Goal: Information Seeking & Learning: Find specific fact

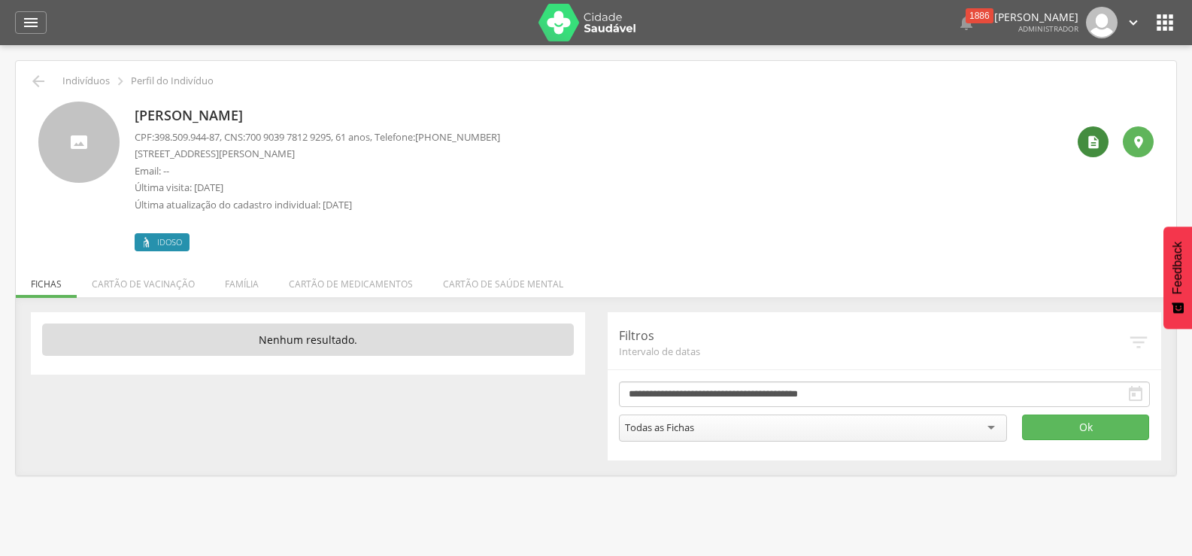
click at [1094, 141] on icon "" at bounding box center [1093, 142] width 15 height 15
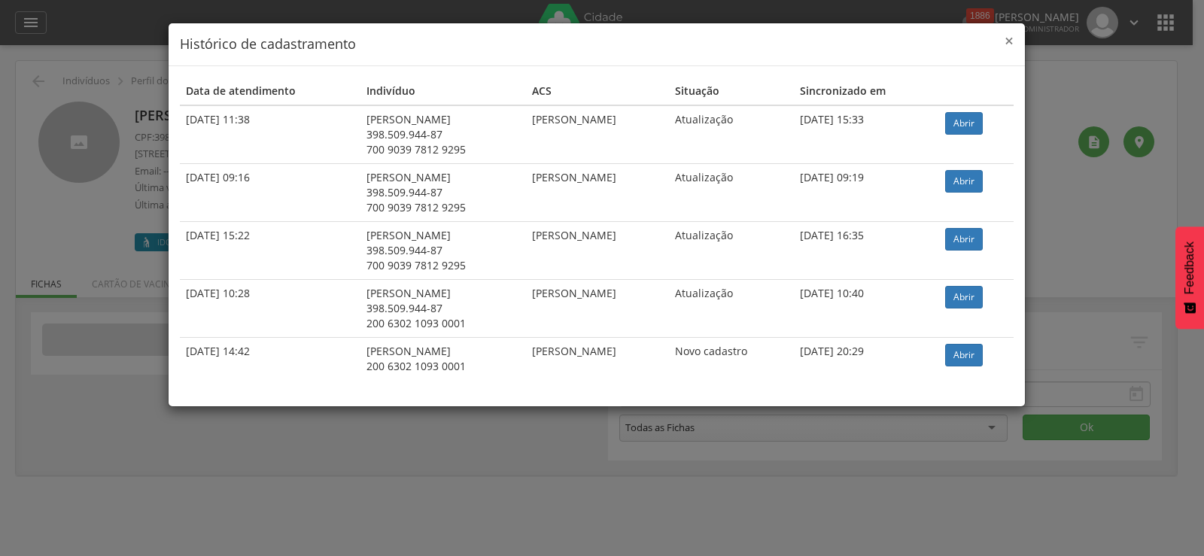
click at [1011, 46] on span "×" at bounding box center [1008, 40] width 9 height 21
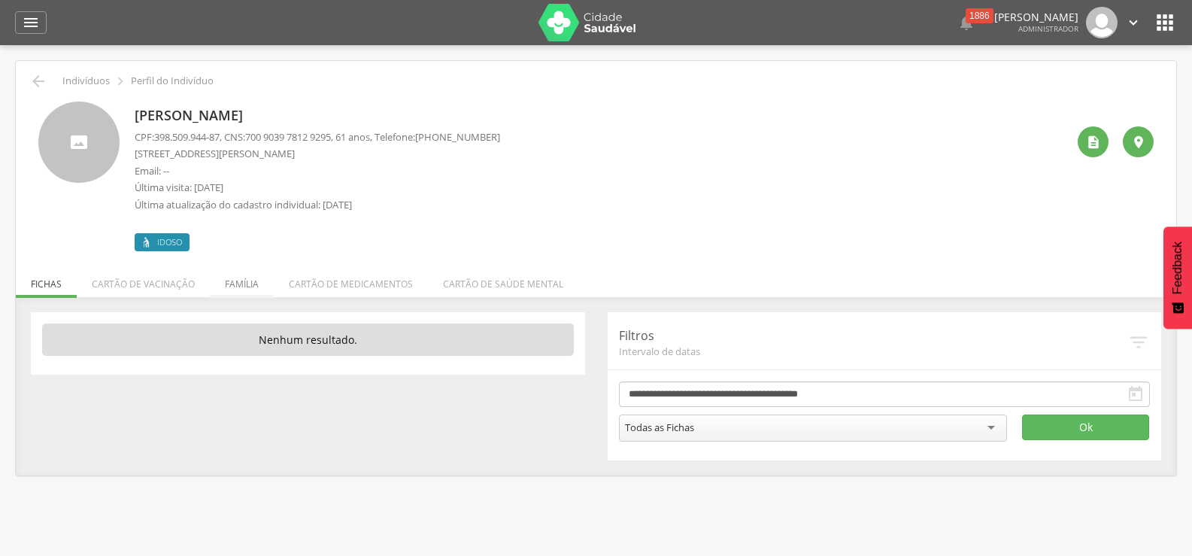
click at [223, 290] on li "Família" at bounding box center [242, 280] width 64 height 35
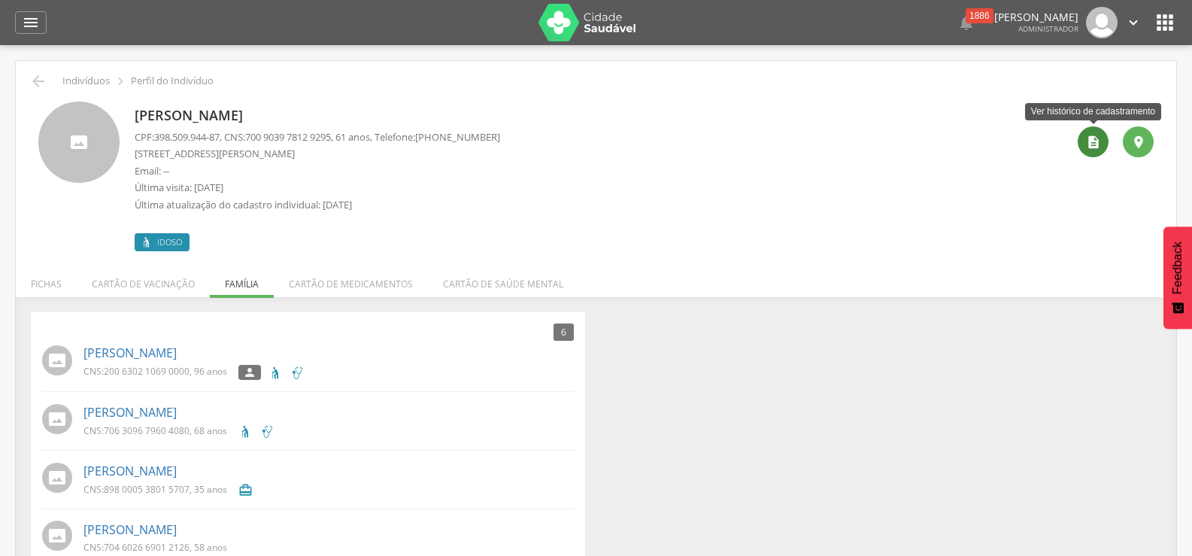
click at [1097, 137] on icon "" at bounding box center [1093, 142] width 15 height 15
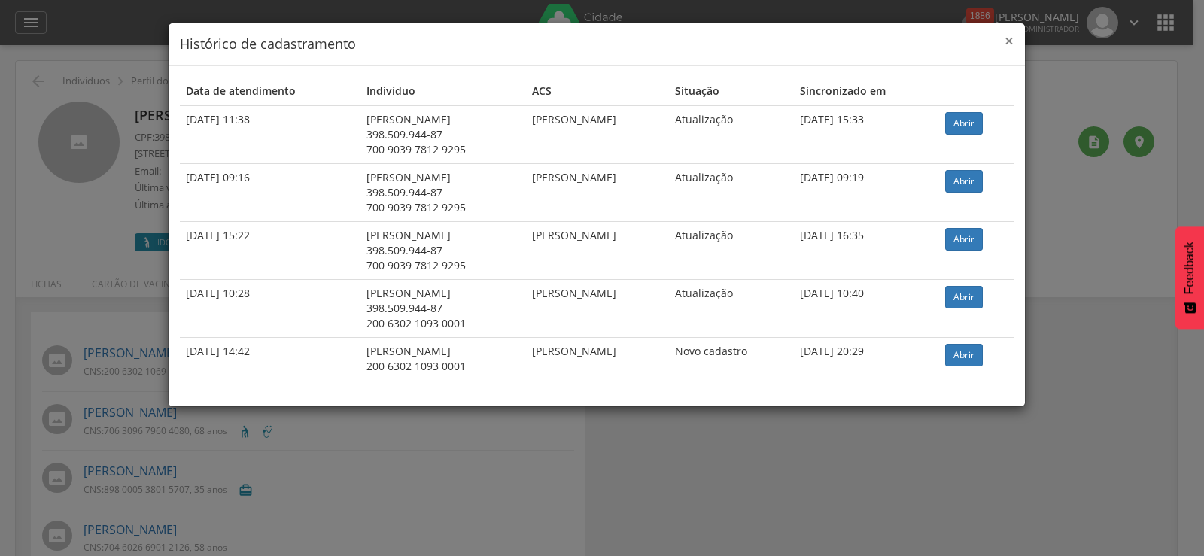
click at [1012, 41] on span "×" at bounding box center [1008, 40] width 9 height 21
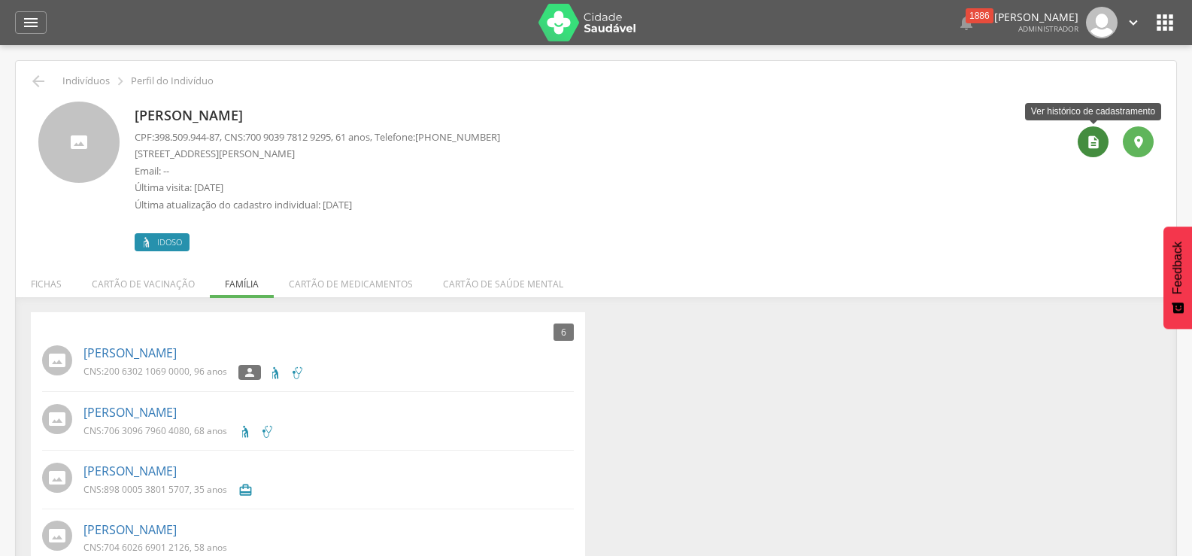
click at [1098, 140] on icon "" at bounding box center [1093, 142] width 15 height 15
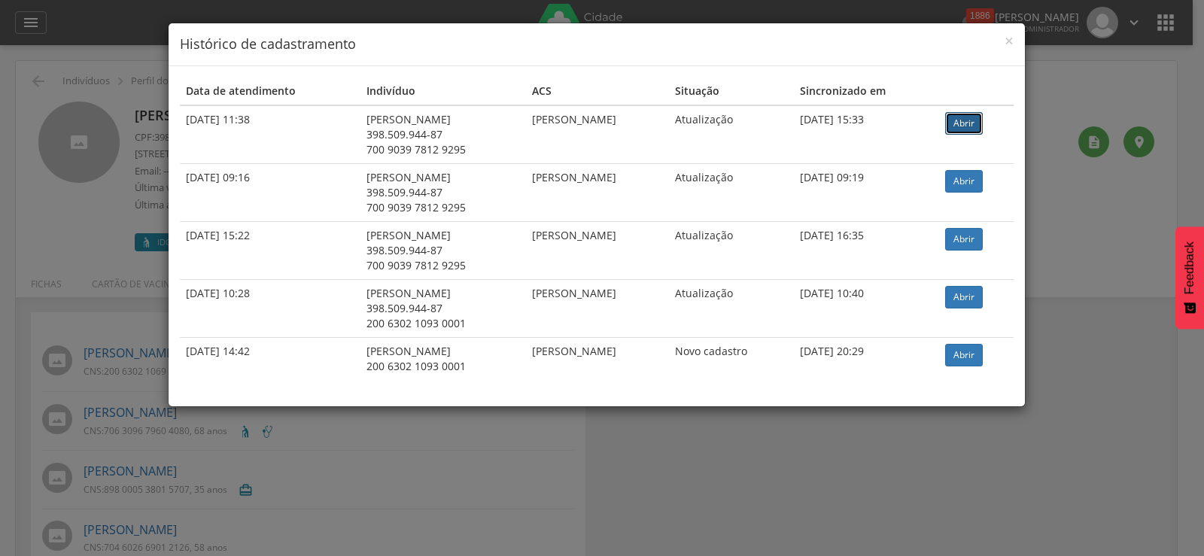
click at [982, 123] on link "Abrir" at bounding box center [964, 123] width 38 height 23
drag, startPoint x: 496, startPoint y: 117, endPoint x: 657, endPoint y: 126, distance: 162.0
click at [657, 126] on td "[PERSON_NAME]" at bounding box center [597, 134] width 143 height 59
copy td "[PERSON_NAME]"
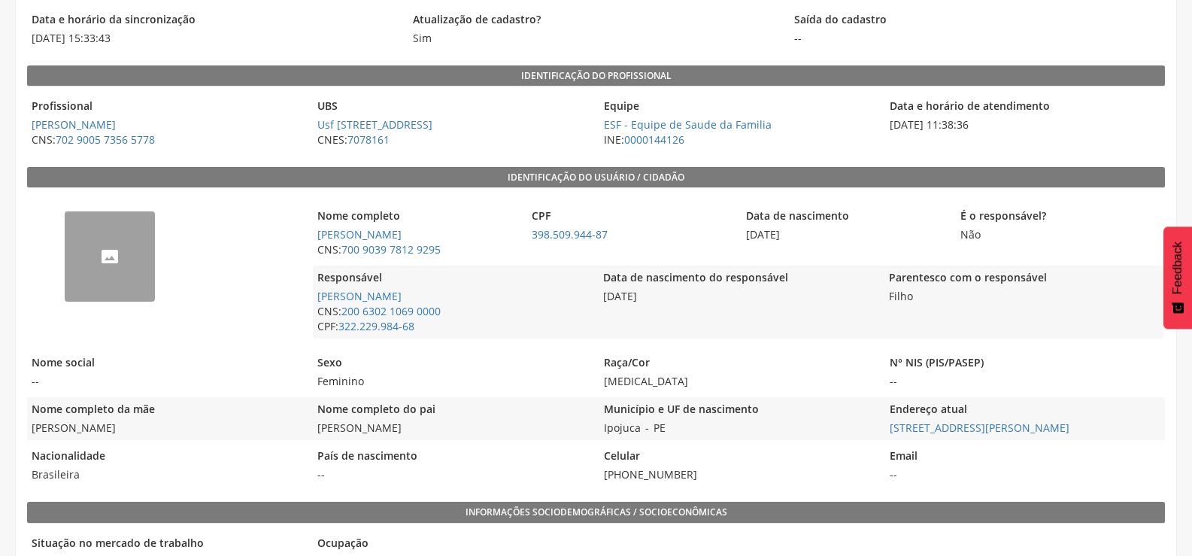
scroll to position [150, 0]
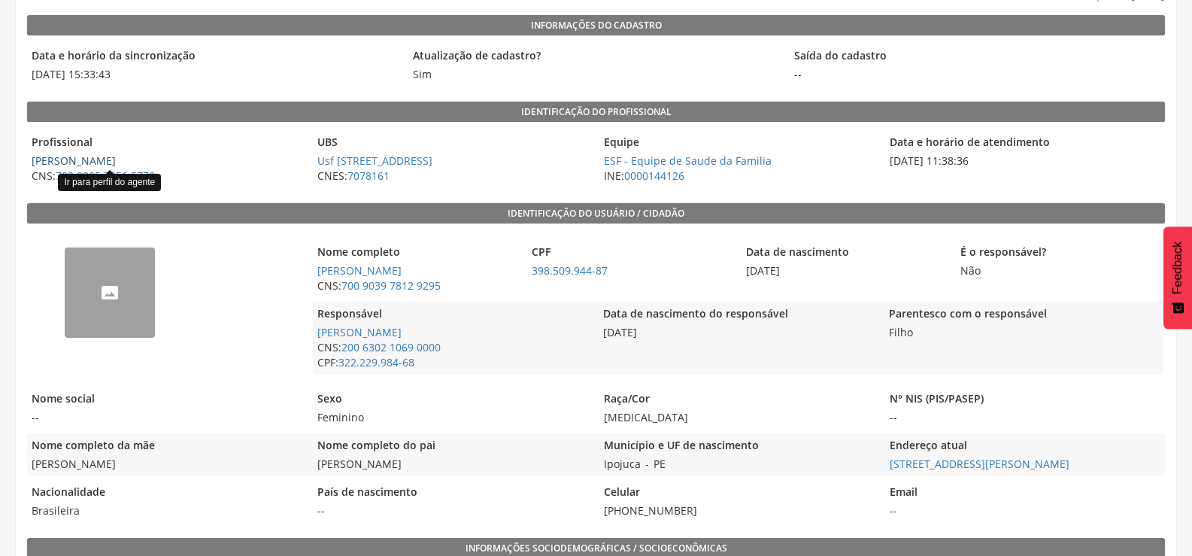
click at [116, 158] on link "[PERSON_NAME]" at bounding box center [74, 160] width 84 height 14
type input "**********"
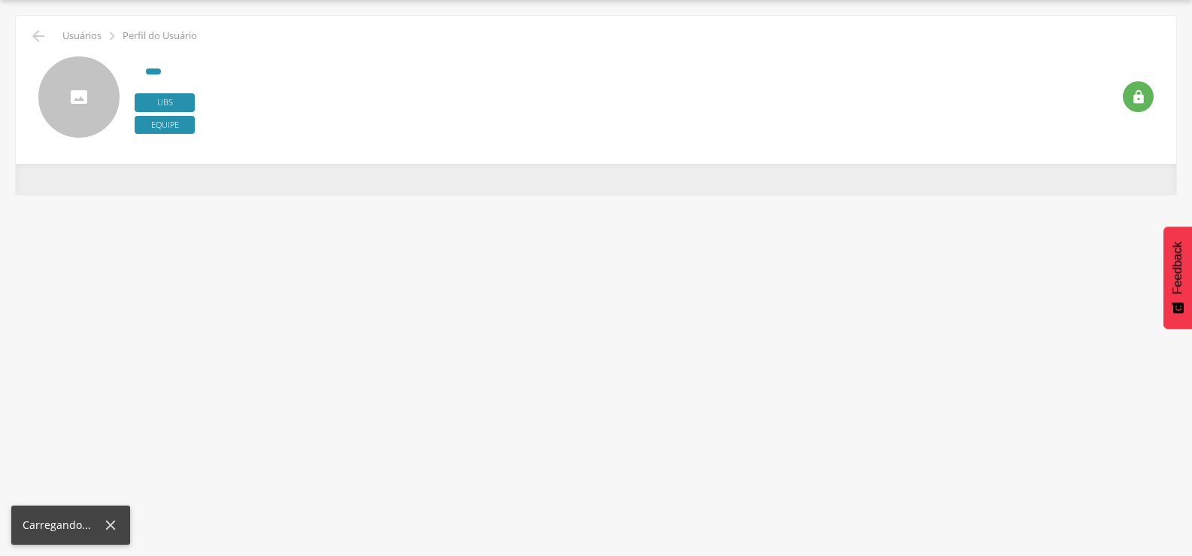
scroll to position [45, 0]
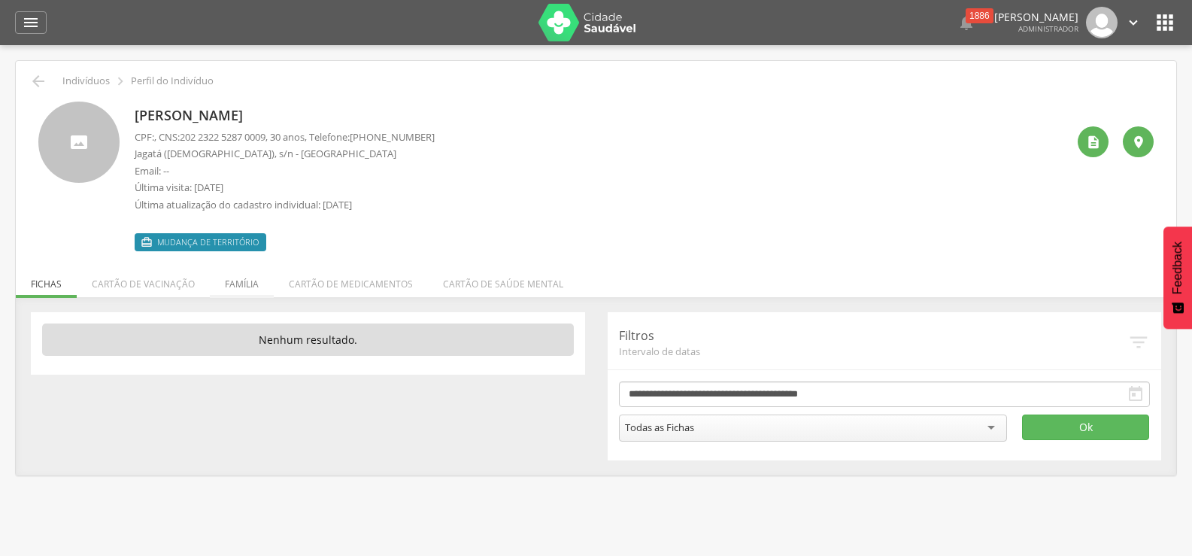
click at [239, 288] on li "Família" at bounding box center [242, 280] width 64 height 35
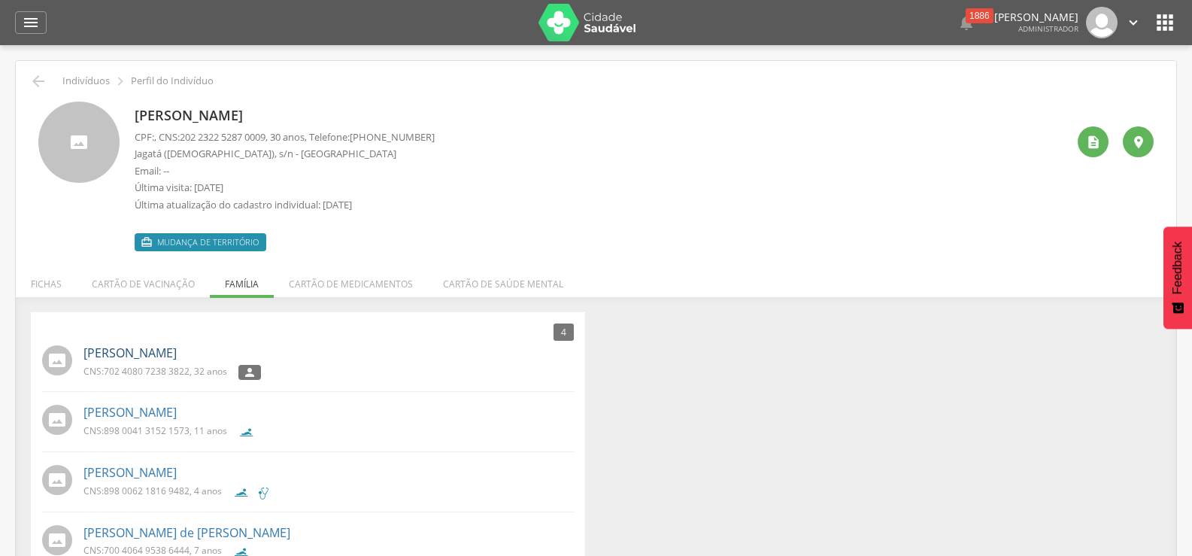
click at [108, 353] on link "Aldemario Cassiano da Silva Junior" at bounding box center [129, 353] width 93 height 17
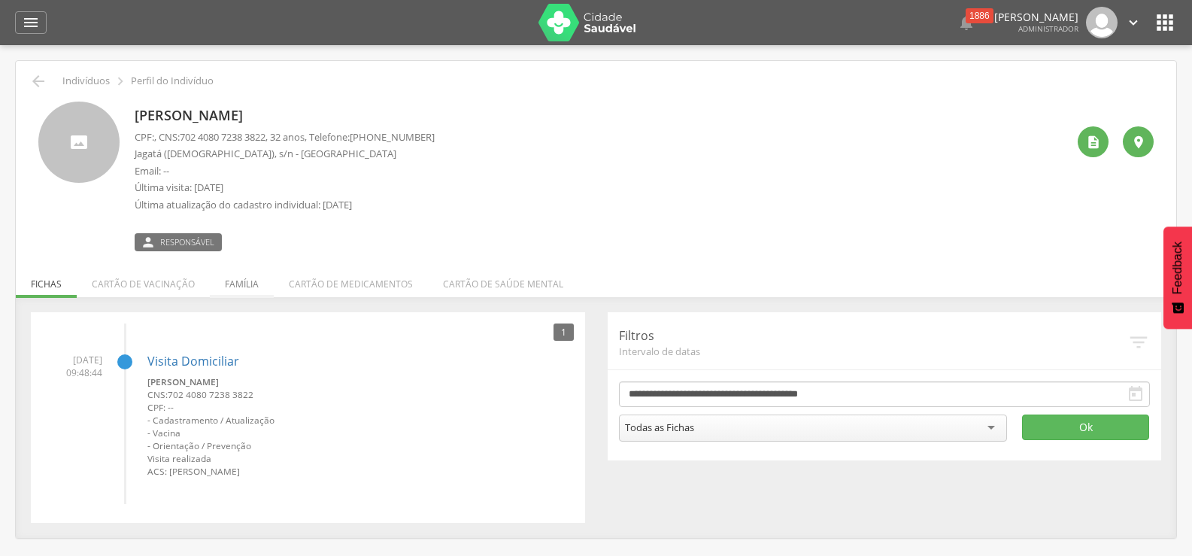
click at [246, 286] on li "Família" at bounding box center [242, 280] width 64 height 35
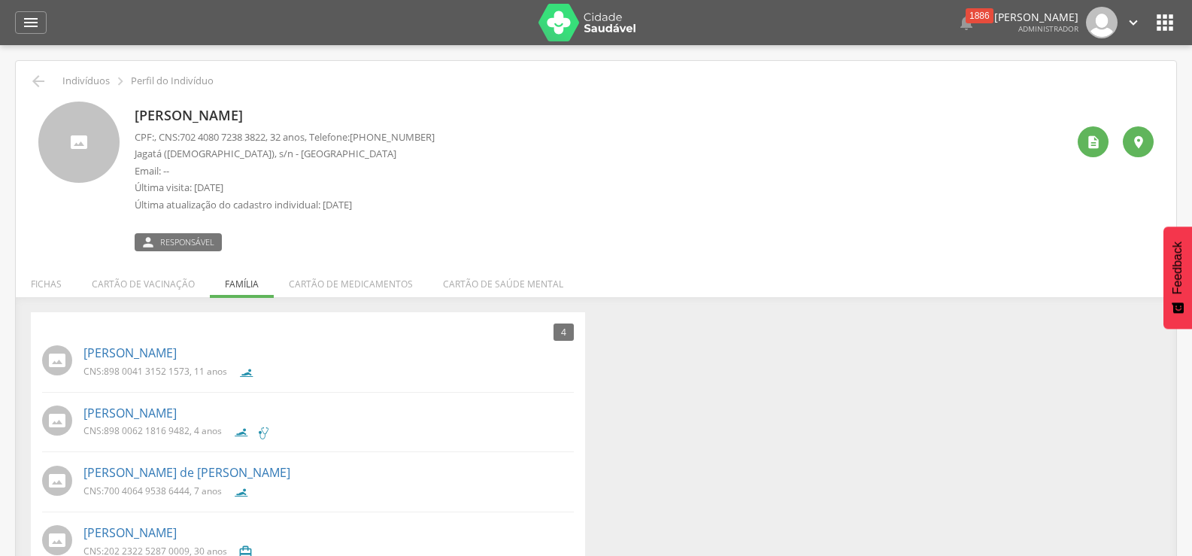
scroll to position [45, 0]
